Goal: Transaction & Acquisition: Purchase product/service

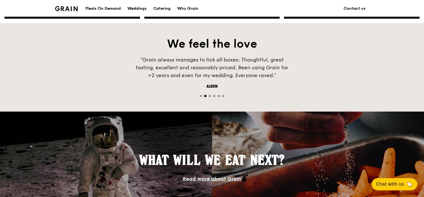
scroll to position [362, 0]
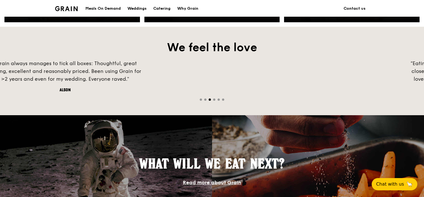
drag, startPoint x: 149, startPoint y: 72, endPoint x: 426, endPoint y: 87, distance: 277.7
click at [424, 87] on html "A Virtual Wedding Affair Plan the perfect celebration with us, all in a weekend…" at bounding box center [212, 14] width 424 height 753
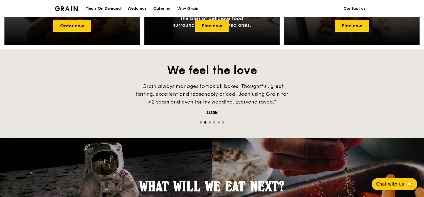
scroll to position [356, 0]
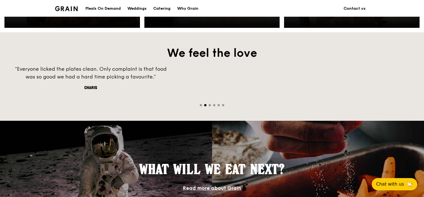
drag, startPoint x: 123, startPoint y: 82, endPoint x: 426, endPoint y: 98, distance: 303.3
click at [424, 98] on html "A Virtual Wedding Affair Plan the perfect celebration with us, all in a weekend…" at bounding box center [212, 20] width 424 height 753
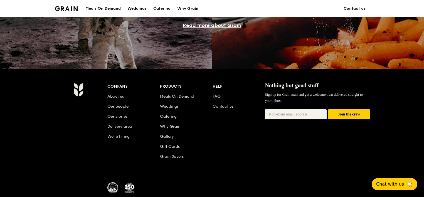
scroll to position [523, 0]
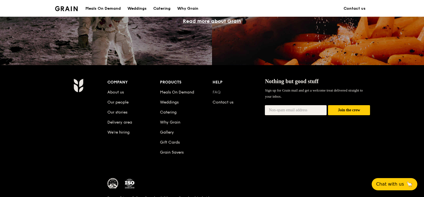
click at [217, 92] on link "FAQ" at bounding box center [217, 92] width 8 height 5
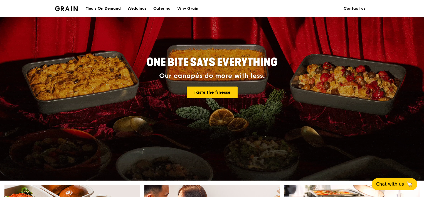
scroll to position [56, 0]
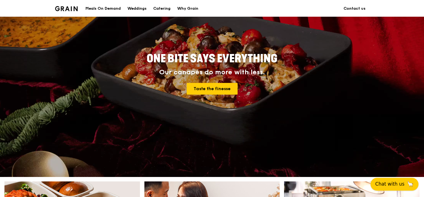
click at [392, 184] on span "Chat with us" at bounding box center [390, 184] width 29 height 7
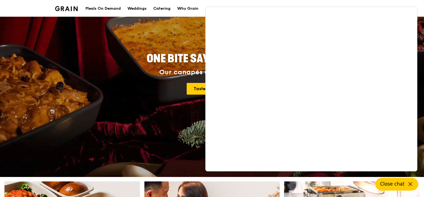
click at [167, 60] on span "ONE BITE SAYS EVERYTHING" at bounding box center [212, 58] width 131 height 13
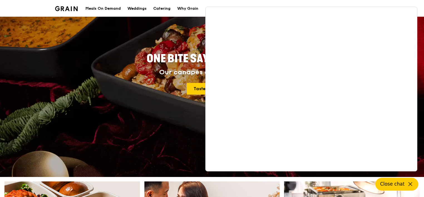
click at [139, 87] on div "Taste the finesse" at bounding box center [212, 89] width 251 height 12
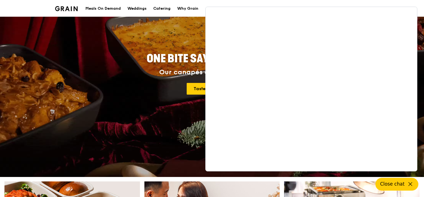
click at [160, 41] on div "ONE BITE SAYS EVERYTHING Our canapés do more with less. Taste the finesse" at bounding box center [212, 74] width 312 height 206
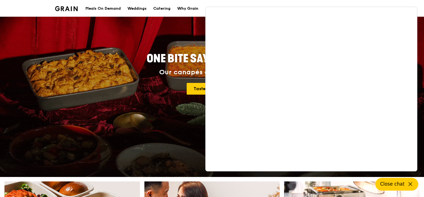
click at [193, 10] on div "Why Grain" at bounding box center [187, 8] width 21 height 17
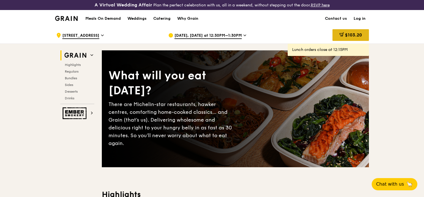
click at [360, 32] on div "$103.20" at bounding box center [351, 35] width 36 height 12
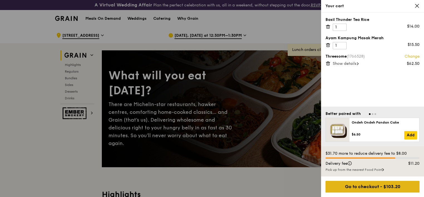
click at [384, 188] on div "Go to checkout - $103.20" at bounding box center [373, 187] width 94 height 12
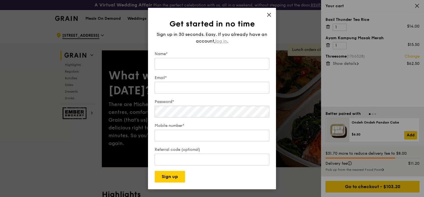
click at [224, 40] on span "log in" at bounding box center [221, 41] width 12 height 7
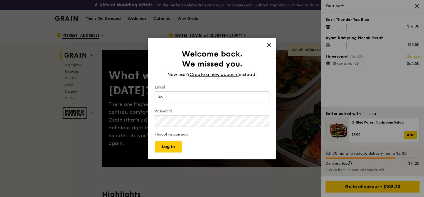
type input "k"
type input "renee_dexavier@yahoo.com"
click at [168, 146] on button "Log in" at bounding box center [168, 147] width 27 height 12
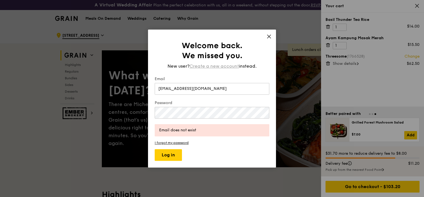
click at [217, 65] on span "Create a new account" at bounding box center [215, 66] width 50 height 7
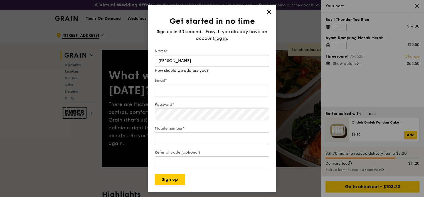
type input "Renee"
type input "renee_dexavier@yahoo.com"
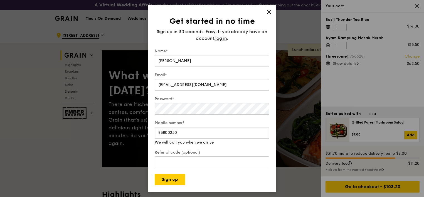
type input "83800250"
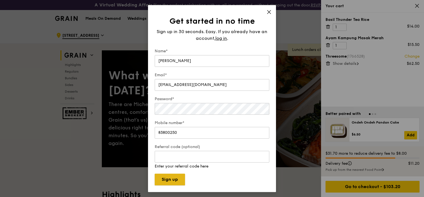
click at [175, 178] on button "Sign up" at bounding box center [170, 180] width 30 height 12
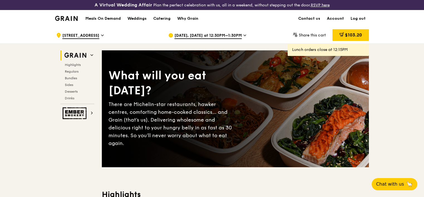
click at [354, 32] on span "$103.20" at bounding box center [353, 34] width 17 height 5
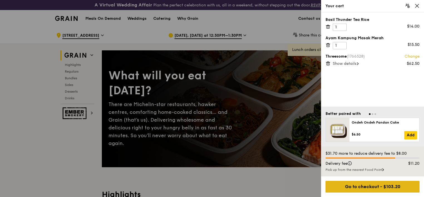
click at [377, 184] on div "Go to checkout - $103.20" at bounding box center [373, 187] width 94 height 12
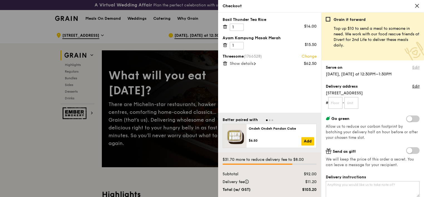
click at [413, 68] on link "Edit" at bounding box center [416, 68] width 7 height 6
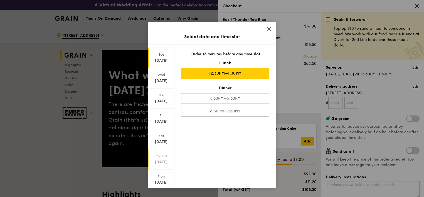
scroll to position [16, 0]
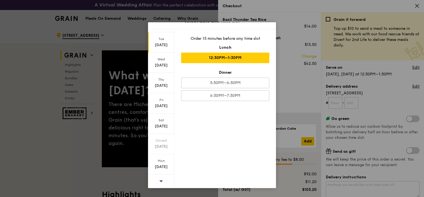
click at [162, 181] on icon at bounding box center [161, 181] width 4 height 4
click at [157, 65] on div "Oct 15" at bounding box center [161, 66] width 25 height 6
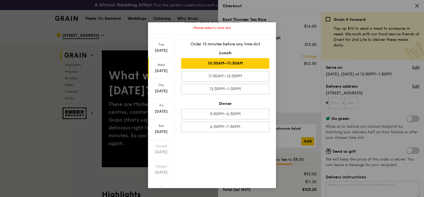
click at [210, 65] on div "10:30AM–11:30AM" at bounding box center [225, 63] width 88 height 11
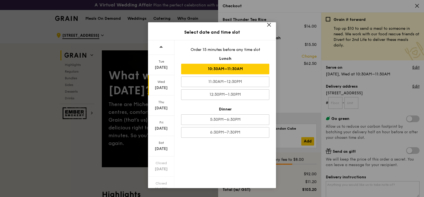
scroll to position [0, 0]
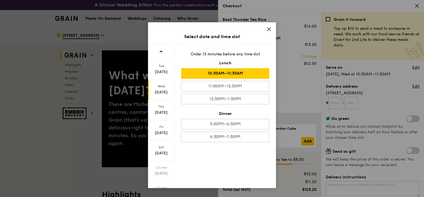
click at [162, 51] on icon at bounding box center [161, 51] width 4 height 4
click at [269, 29] on icon at bounding box center [269, 29] width 5 height 5
